Goal: Information Seeking & Learning: Learn about a topic

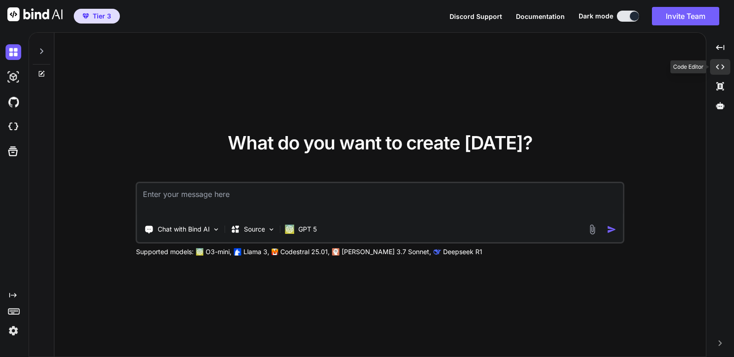
click at [720, 65] on icon "Created with Pixso." at bounding box center [720, 67] width 8 height 8
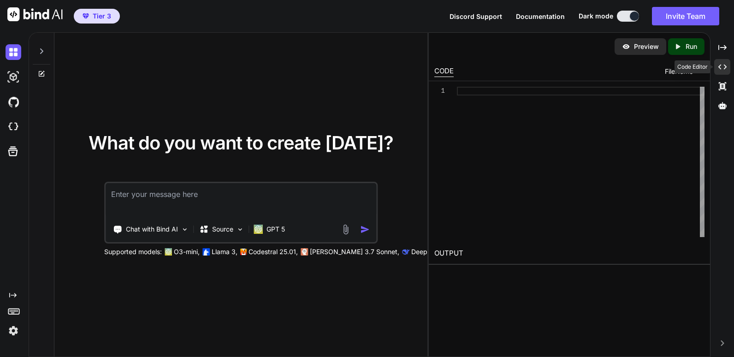
click at [722, 67] on icon "Created with Pixso." at bounding box center [722, 67] width 8 height 8
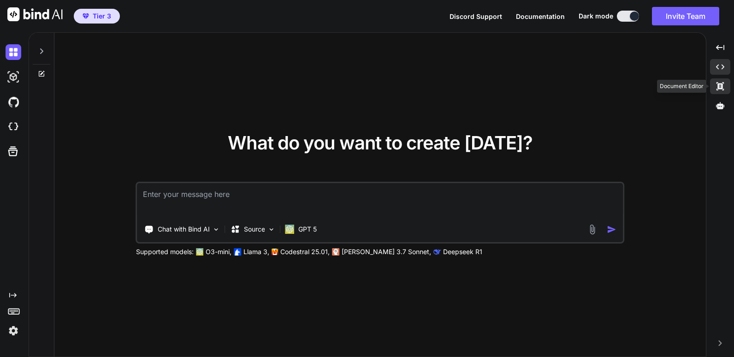
click at [721, 84] on icon at bounding box center [719, 86] width 7 height 8
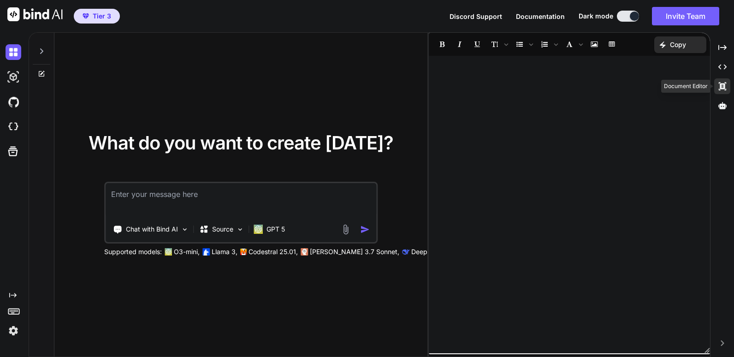
click at [721, 84] on icon at bounding box center [722, 86] width 7 height 8
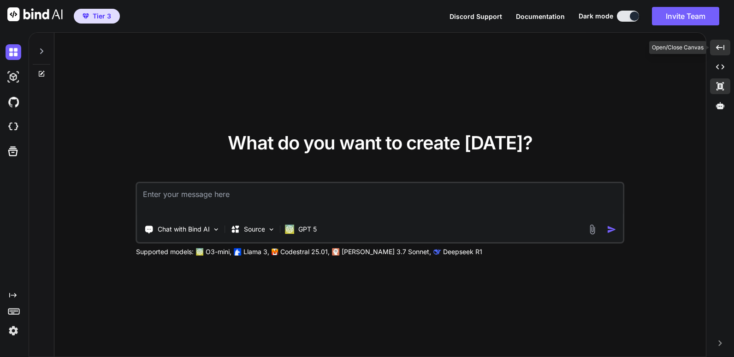
click at [721, 48] on icon "Created with Pixso." at bounding box center [720, 47] width 8 height 8
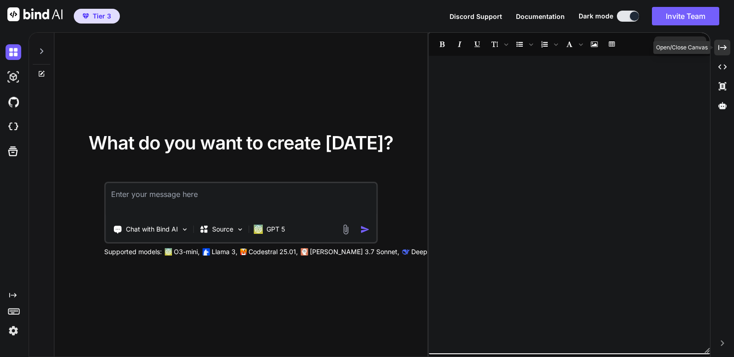
click at [724, 46] on icon at bounding box center [722, 47] width 8 height 5
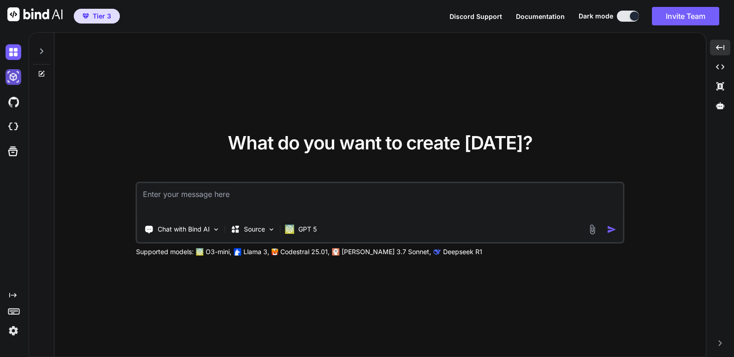
click at [13, 77] on img at bounding box center [14, 77] width 16 height 16
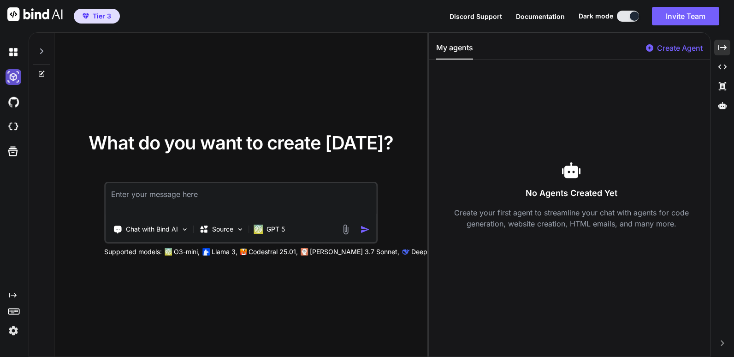
click at [13, 77] on img at bounding box center [14, 77] width 16 height 16
click at [15, 103] on img at bounding box center [14, 102] width 16 height 16
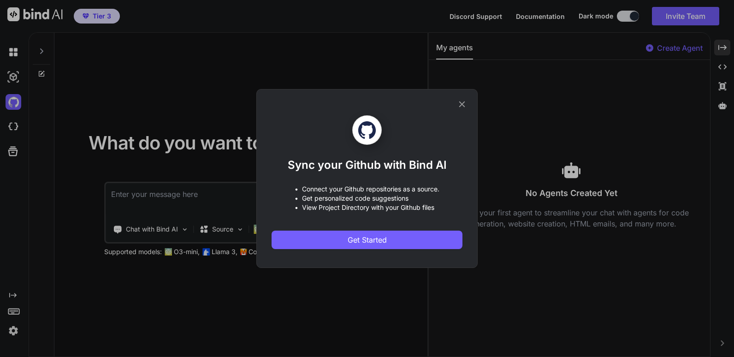
click at [463, 103] on icon at bounding box center [462, 104] width 6 height 6
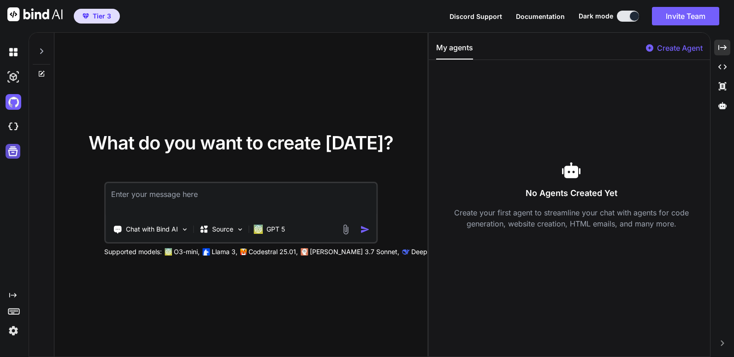
click at [16, 151] on icon at bounding box center [12, 151] width 13 height 13
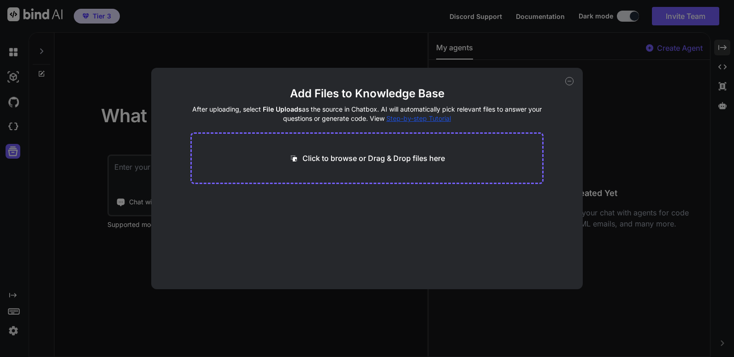
click at [569, 83] on icon at bounding box center [569, 81] width 8 height 8
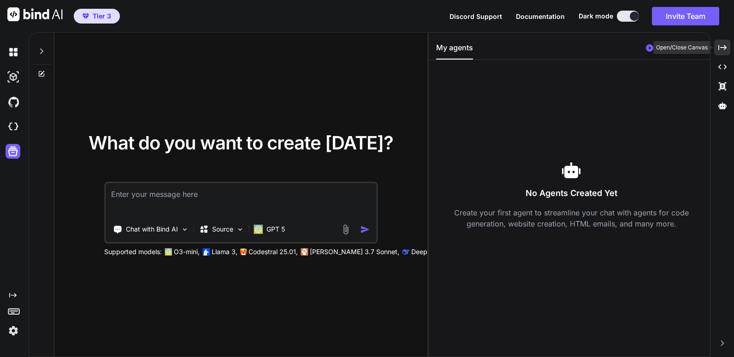
click at [723, 46] on icon "Created with Pixso." at bounding box center [722, 47] width 8 height 8
type textarea "x"
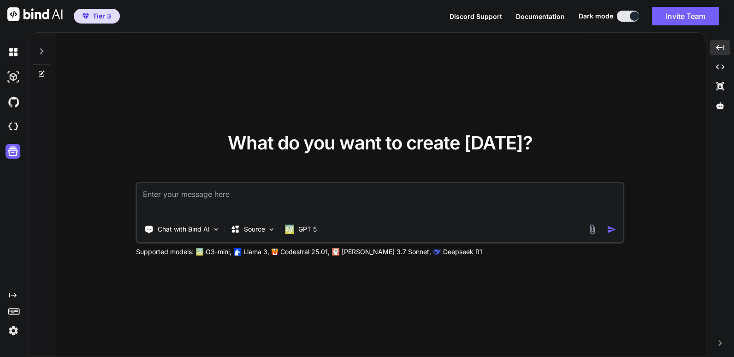
click at [12, 312] on icon at bounding box center [13, 310] width 13 height 13
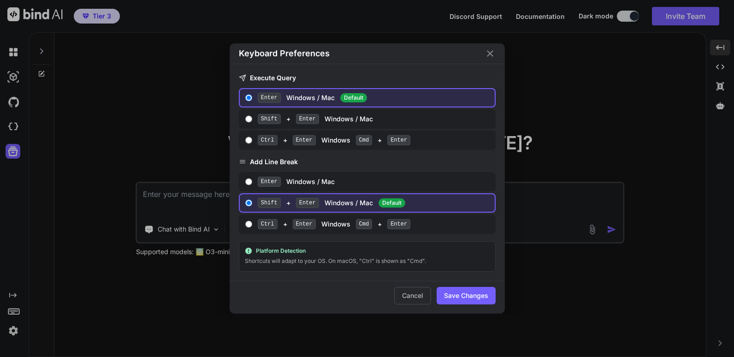
click at [491, 55] on icon "Close" at bounding box center [490, 53] width 6 height 6
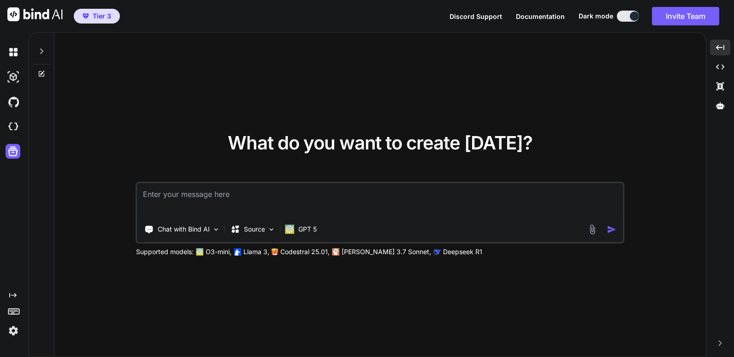
click at [15, 330] on img at bounding box center [14, 331] width 16 height 16
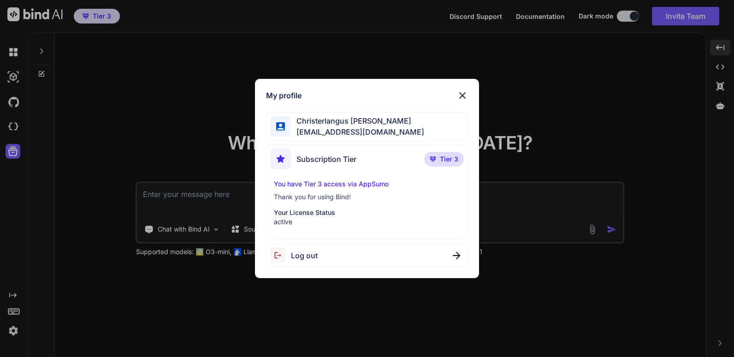
click at [462, 96] on img at bounding box center [462, 95] width 11 height 11
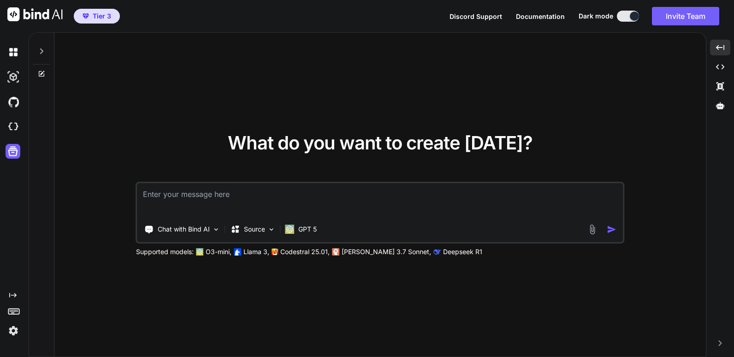
click at [39, 49] on icon at bounding box center [41, 50] width 7 height 7
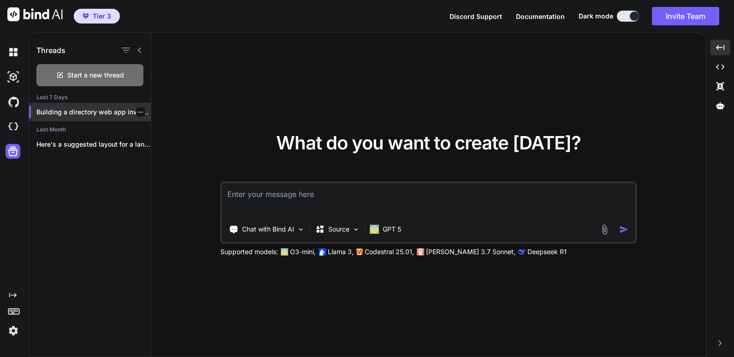
click at [60, 116] on p "Building a directory web app involves several..." at bounding box center [93, 111] width 114 height 9
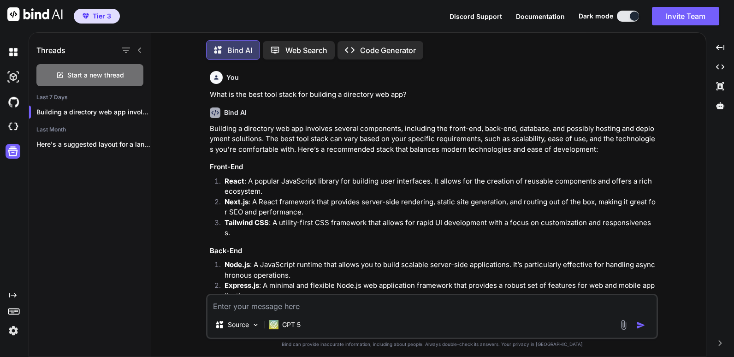
scroll to position [5, 0]
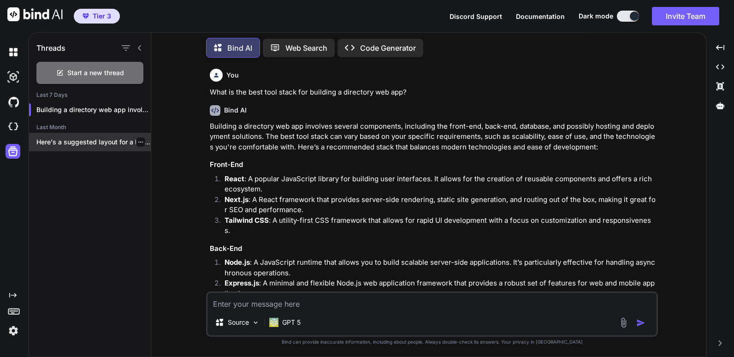
click at [94, 139] on p "Here's a suggested layout for a landing..." at bounding box center [93, 141] width 114 height 9
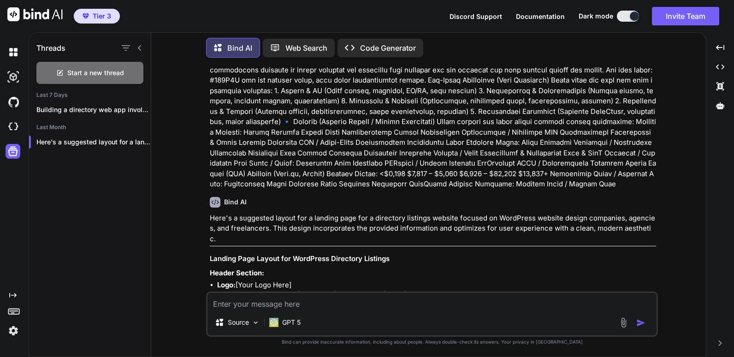
scroll to position [92, 0]
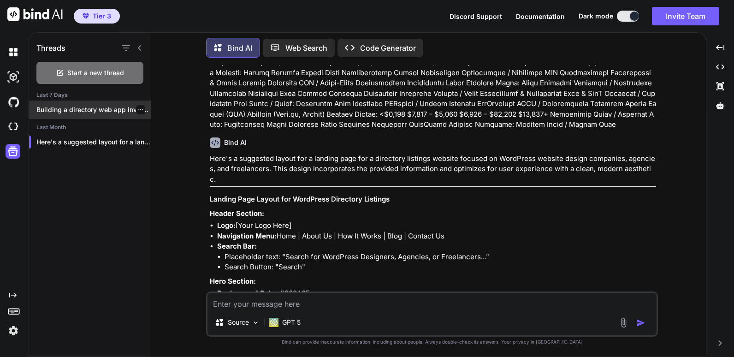
click at [93, 105] on p "Building a directory web app involves several..." at bounding box center [93, 109] width 114 height 9
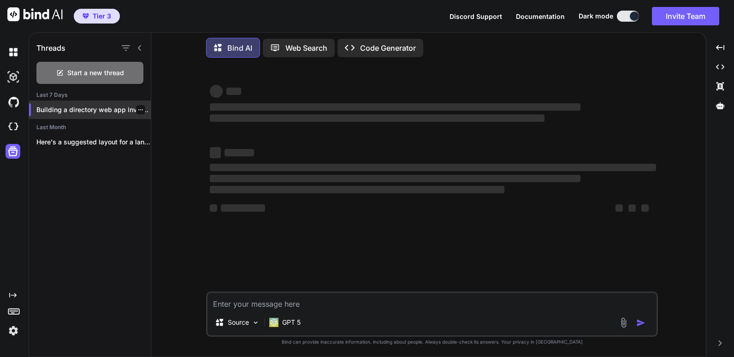
scroll to position [0, 0]
